Goal: Task Accomplishment & Management: Use online tool/utility

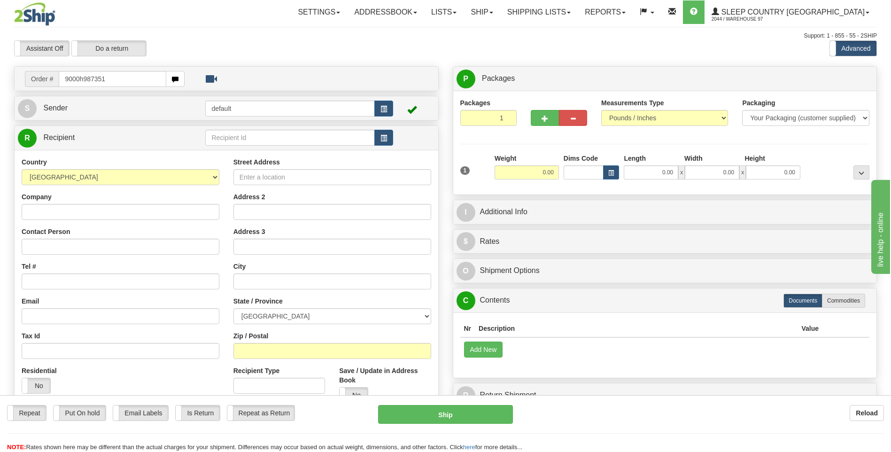
type input "9000h987351"
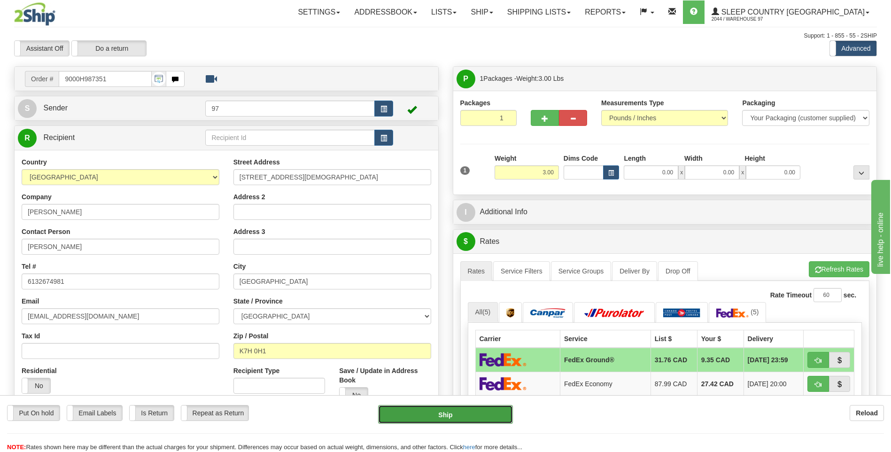
click at [479, 415] on button "Ship" at bounding box center [445, 414] width 134 height 19
type input "92"
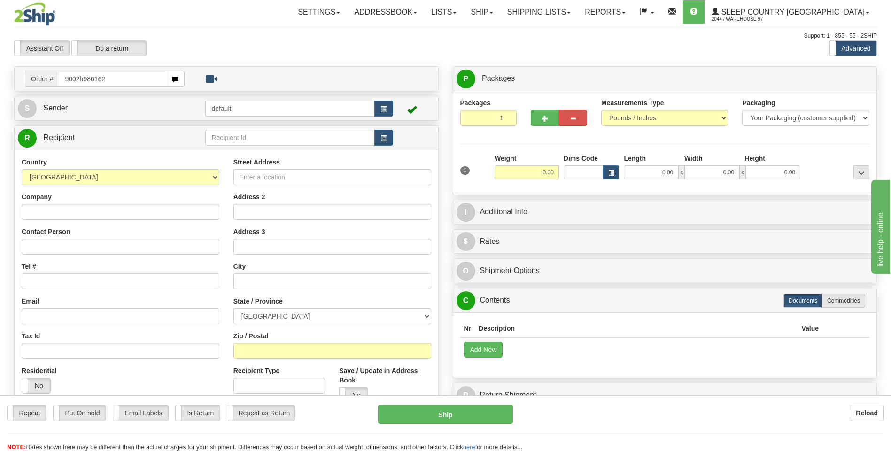
type input "9002h986162"
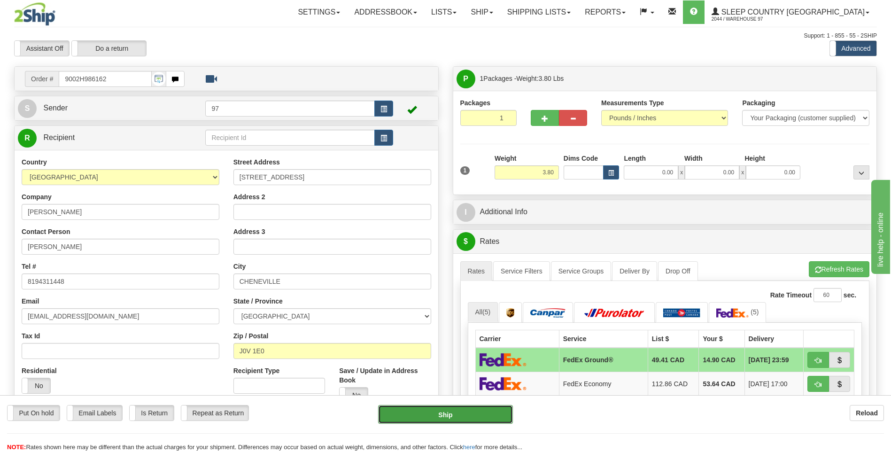
click at [505, 419] on button "Ship" at bounding box center [445, 414] width 134 height 19
type input "92"
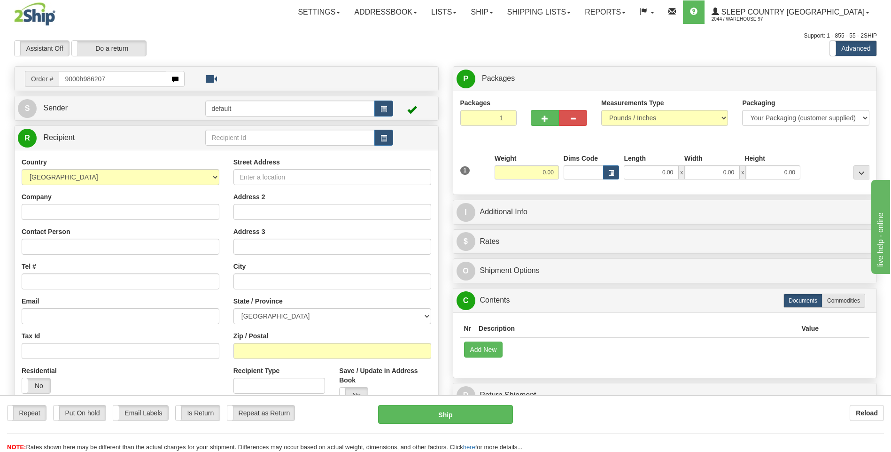
type input "9000h986207"
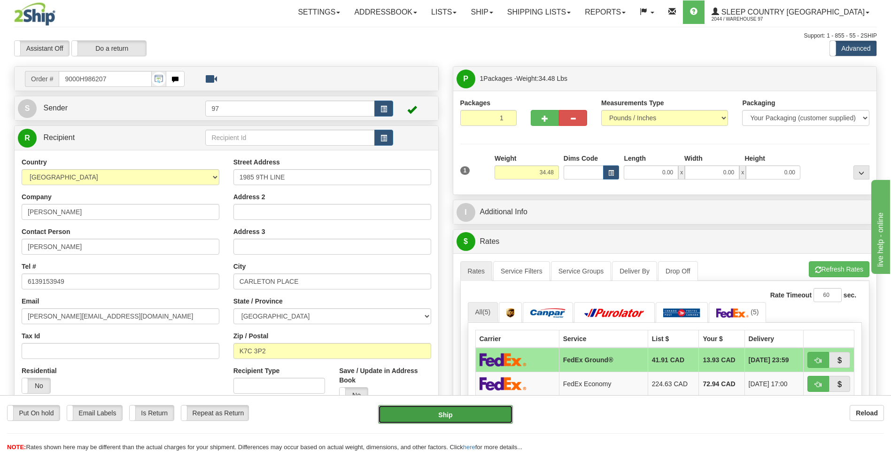
click at [506, 412] on button "Ship" at bounding box center [445, 414] width 134 height 19
type input "92"
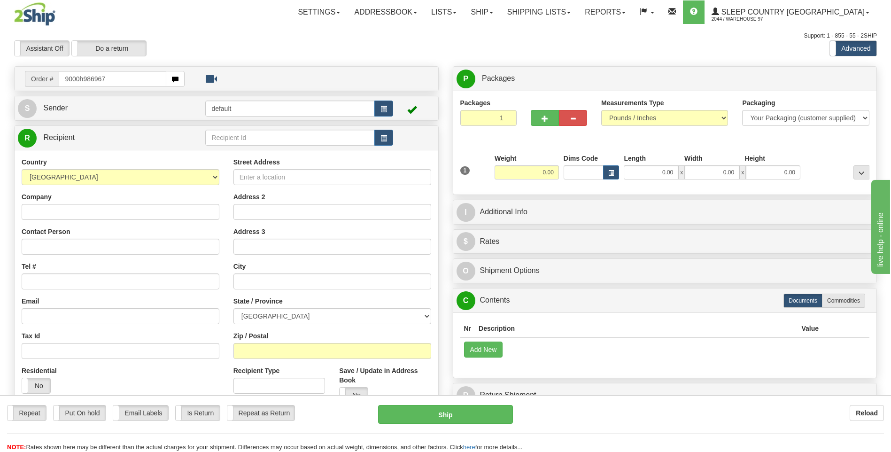
click at [79, 80] on input "9000h986967" at bounding box center [112, 79] width 107 height 16
type input "9000H986967"
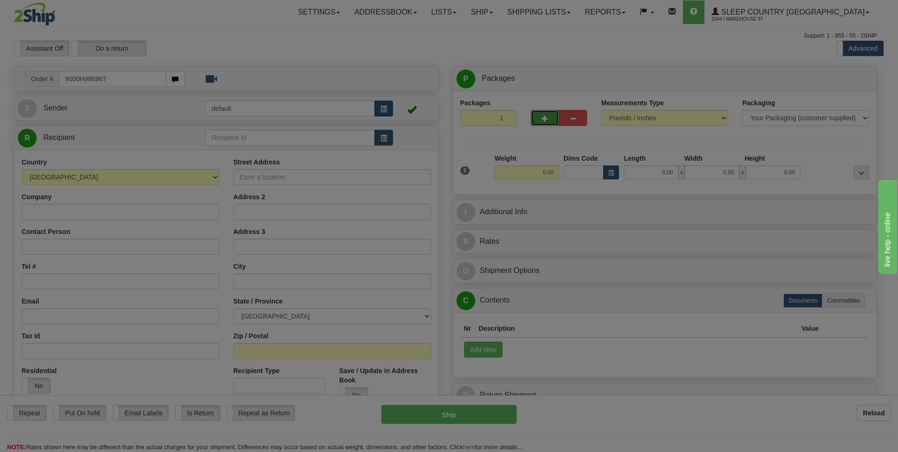
click at [548, 117] on div "Toggle navigation Settings Shipping Preferences Fields Preferences New" at bounding box center [445, 264] width 891 height 529
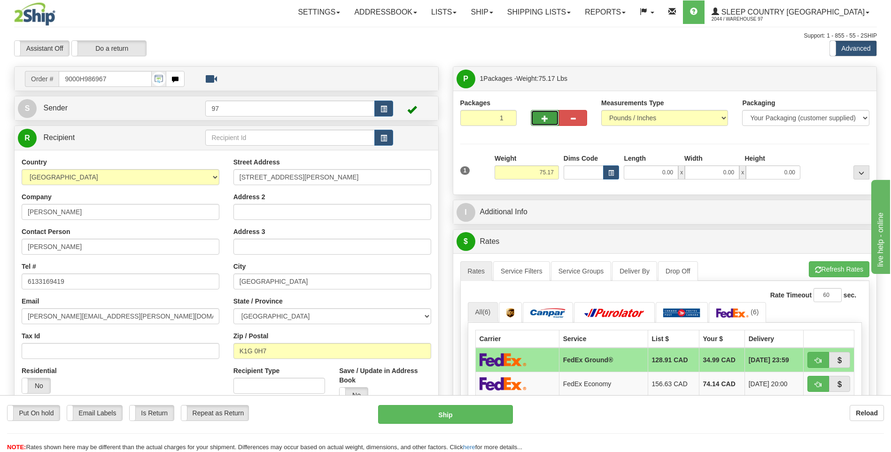
click at [545, 118] on span "button" at bounding box center [545, 119] width 7 height 6
type input "2"
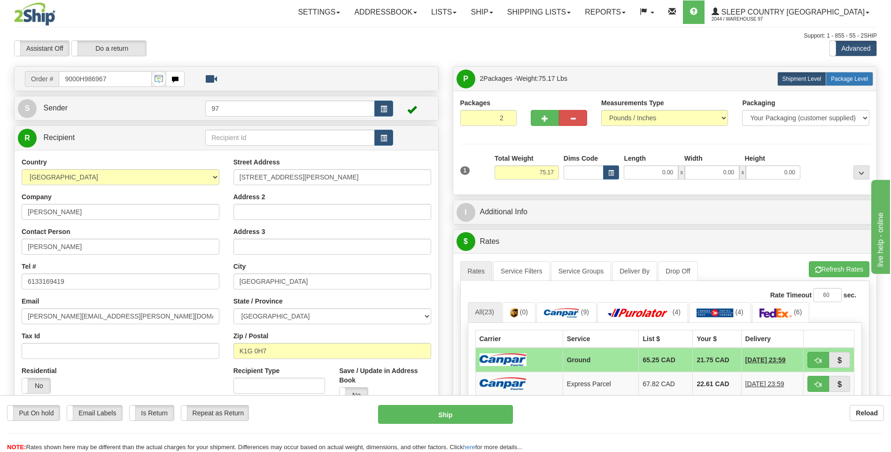
click at [841, 82] on label "Package Level Pack.." at bounding box center [849, 79] width 47 height 14
radio input "true"
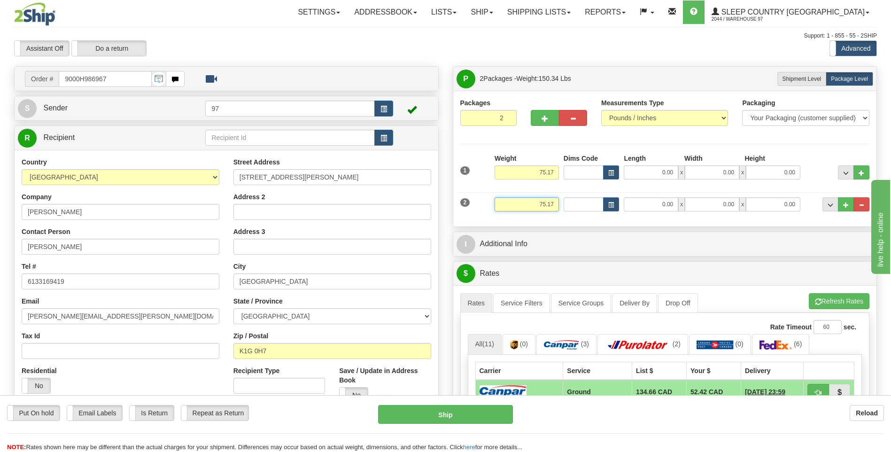
drag, startPoint x: 555, startPoint y: 203, endPoint x: 535, endPoint y: 207, distance: 21.1
click at [535, 207] on input "75.17" at bounding box center [527, 204] width 64 height 14
type input "69.00"
click at [831, 302] on li "Refresh Rates Cancel Rating" at bounding box center [839, 301] width 61 height 16
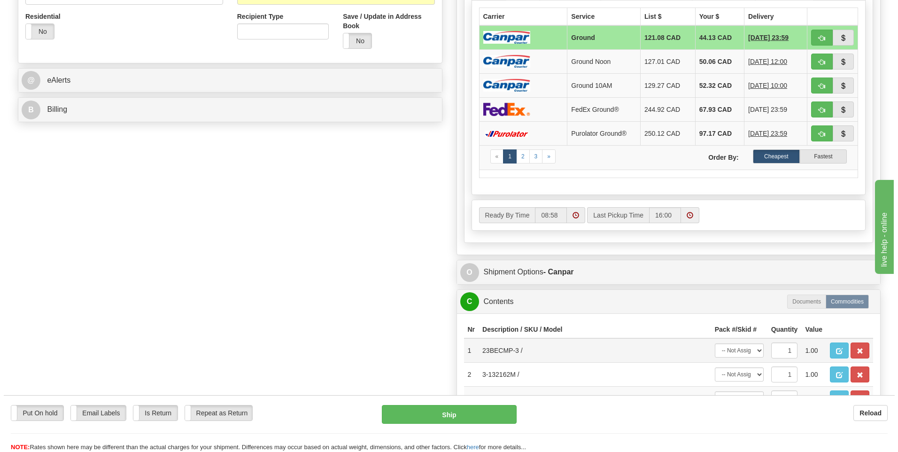
scroll to position [423, 0]
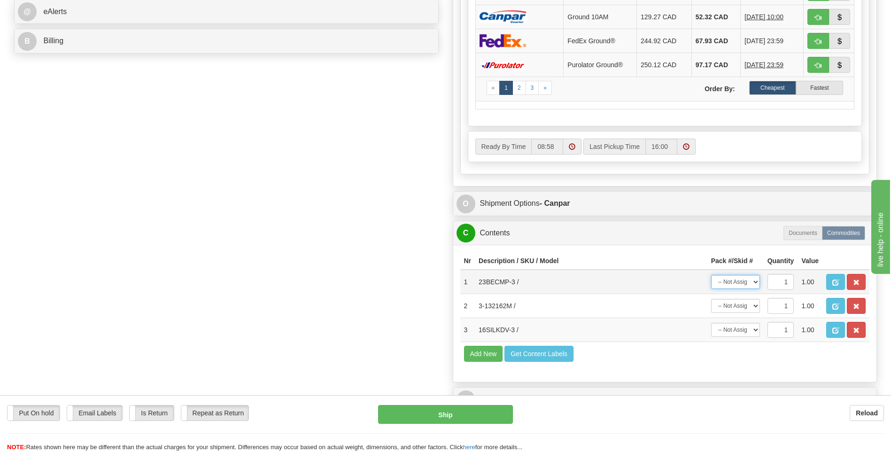
click at [755, 282] on select "-- Not Assigned -- Package 1 Package 2" at bounding box center [735, 282] width 49 height 14
select select "0"
click at [711, 275] on select "-- Not Assigned -- Package 1 Package 2" at bounding box center [735, 282] width 49 height 14
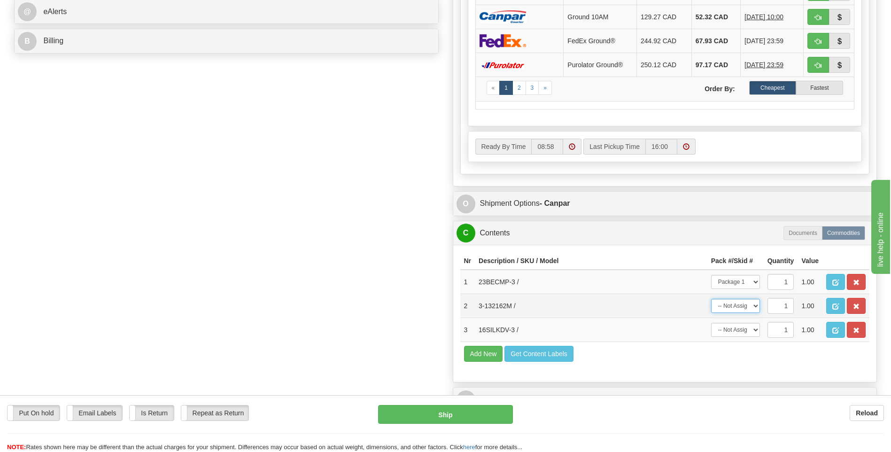
click at [757, 307] on select "-- Not Assigned -- Package 1 Package 2" at bounding box center [735, 306] width 49 height 14
select select "1"
click at [711, 299] on select "-- Not Assigned -- Package 1 Package 2" at bounding box center [735, 306] width 49 height 14
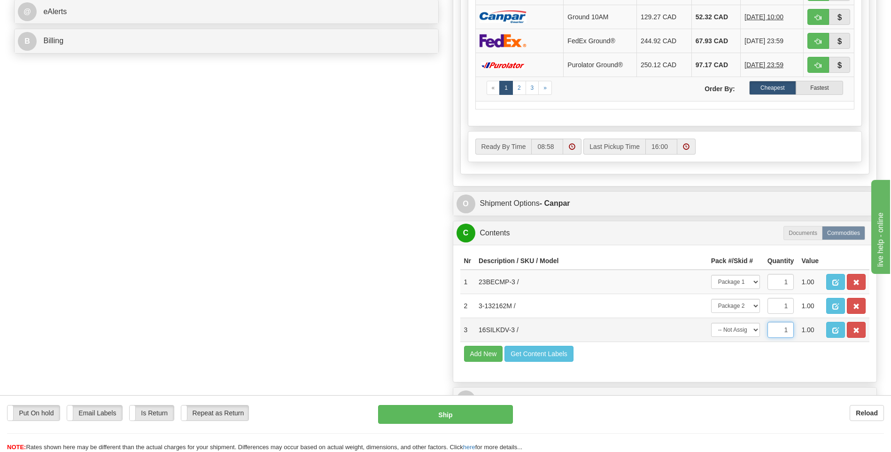
click at [788, 333] on input "1" at bounding box center [781, 330] width 27 height 16
click at [757, 329] on select "-- Not Assigned -- Package 1 Package 2" at bounding box center [735, 330] width 49 height 14
select select "0"
click at [711, 323] on select "-- Not Assigned -- Package 1 Package 2" at bounding box center [735, 330] width 49 height 14
click at [485, 418] on button "Ship" at bounding box center [445, 414] width 134 height 19
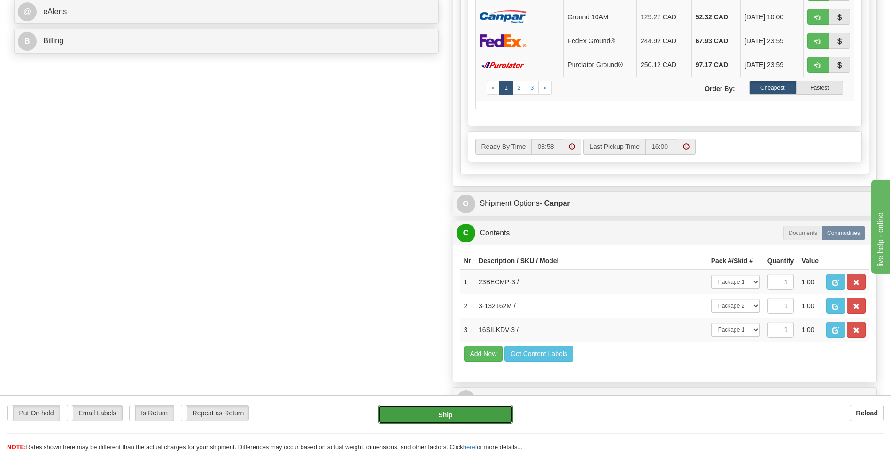
type input "1"
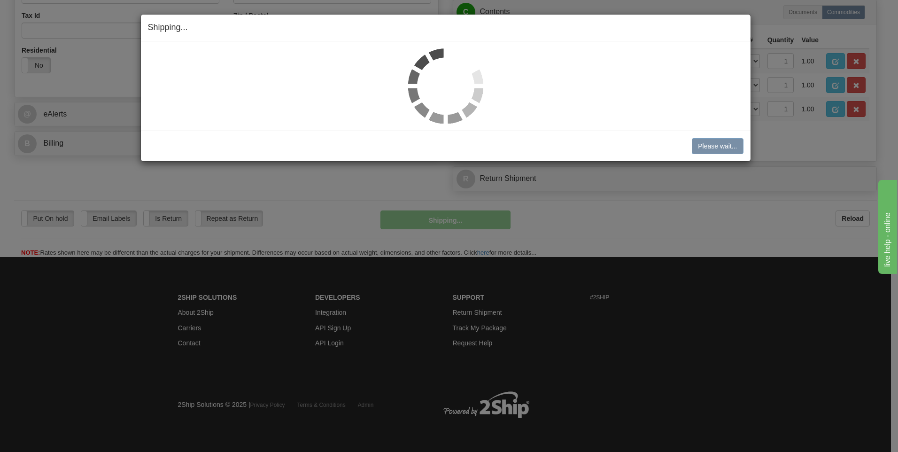
scroll to position [320, 0]
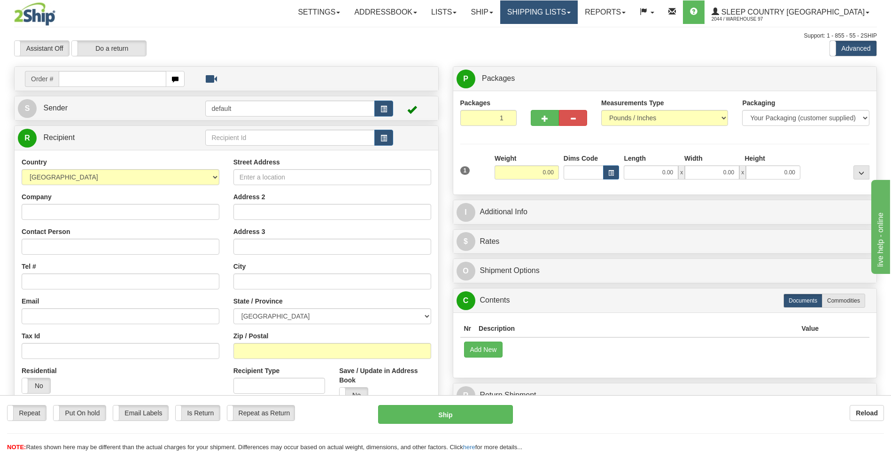
click at [578, 10] on link "Shipping lists" at bounding box center [539, 11] width 78 height 23
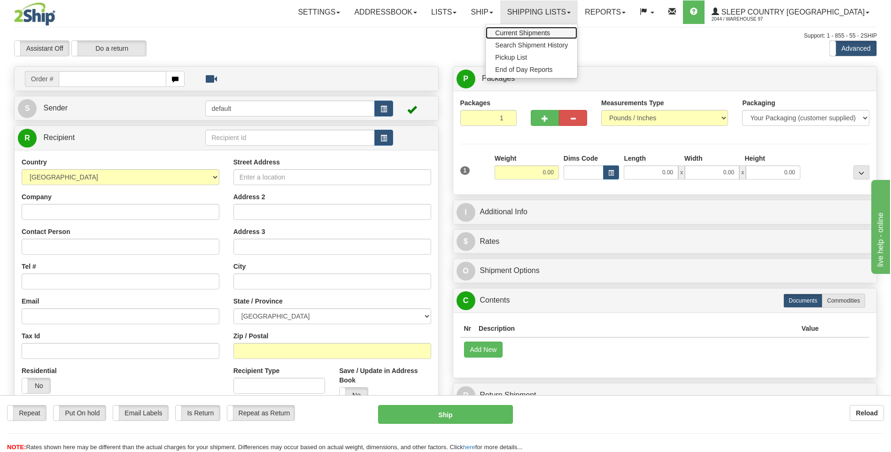
click at [550, 33] on span "Current Shipments" at bounding box center [522, 33] width 55 height 8
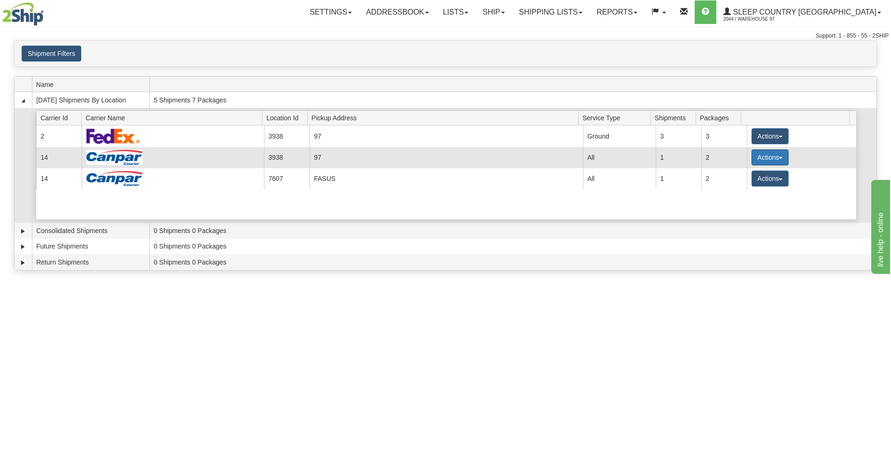
click at [770, 155] on button "Actions" at bounding box center [771, 157] width 38 height 16
click at [741, 187] on span "Close" at bounding box center [734, 187] width 22 height 7
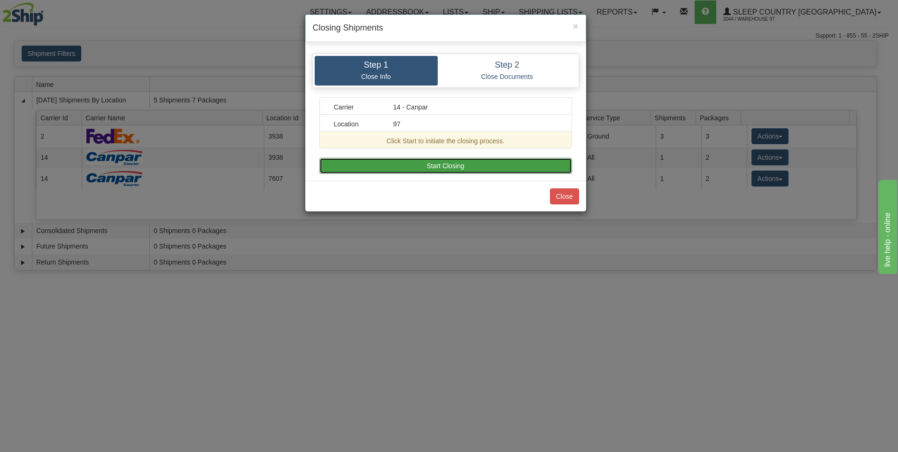
click at [517, 170] on button "Start Closing" at bounding box center [445, 166] width 253 height 16
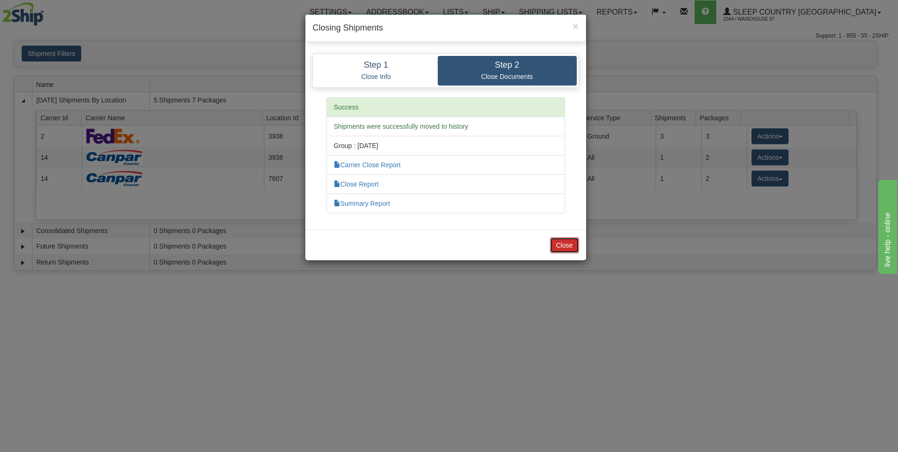
click at [570, 245] on button "Close" at bounding box center [564, 245] width 29 height 16
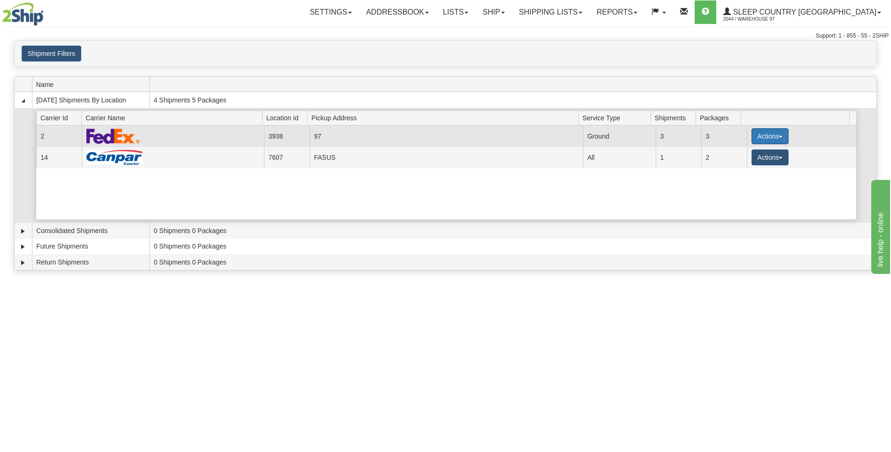
click at [770, 132] on button "Actions" at bounding box center [771, 136] width 38 height 16
click at [740, 163] on span "Close" at bounding box center [734, 166] width 22 height 7
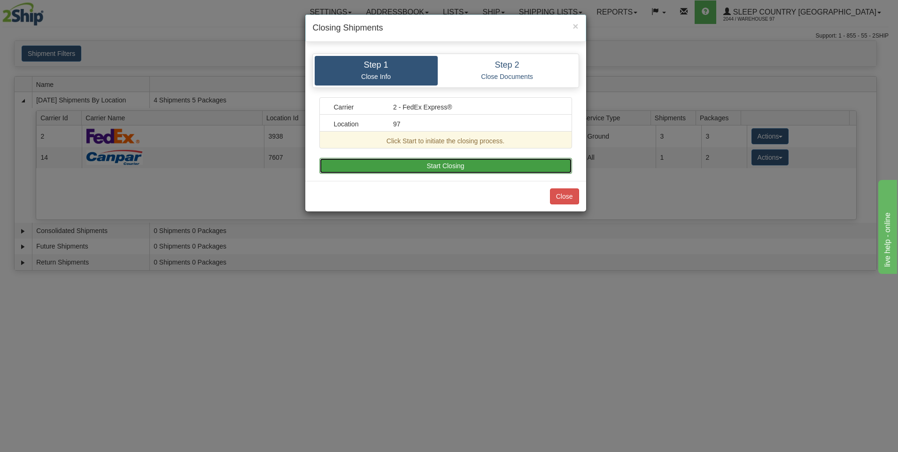
click at [495, 163] on button "Start Closing" at bounding box center [445, 166] width 253 height 16
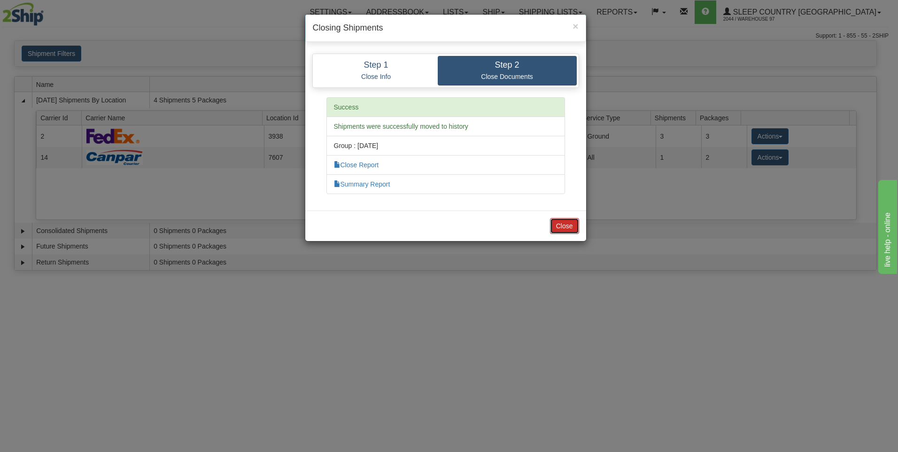
click at [558, 227] on button "Close" at bounding box center [564, 226] width 29 height 16
